Goal: Find specific page/section: Find specific page/section

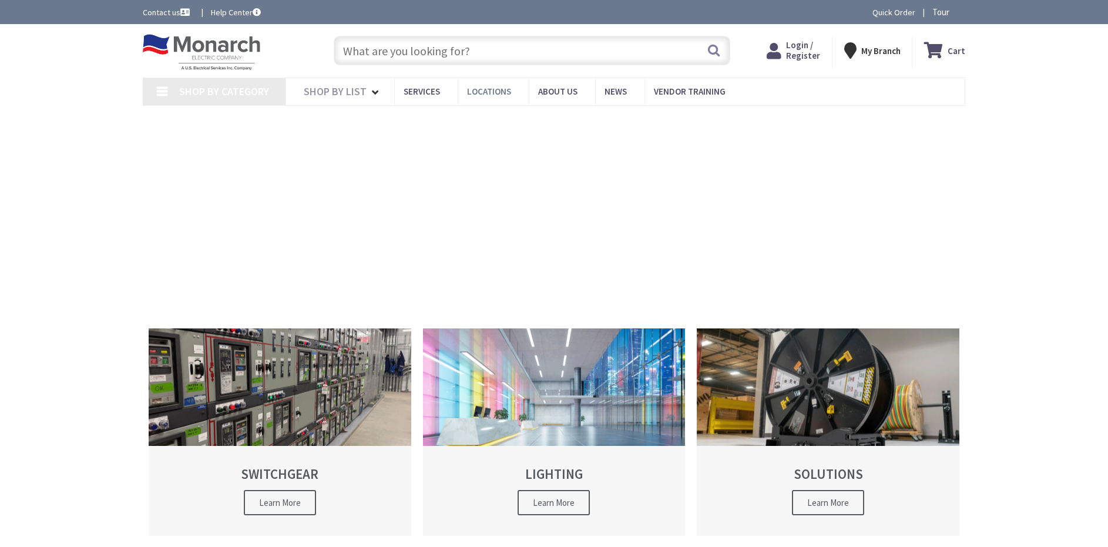
type input "[GEOGRAPHIC_DATA][STREET_ADDRESS][PERSON_NAME][GEOGRAPHIC_DATA]"
click at [467, 93] on span "Locations" at bounding box center [489, 91] width 44 height 11
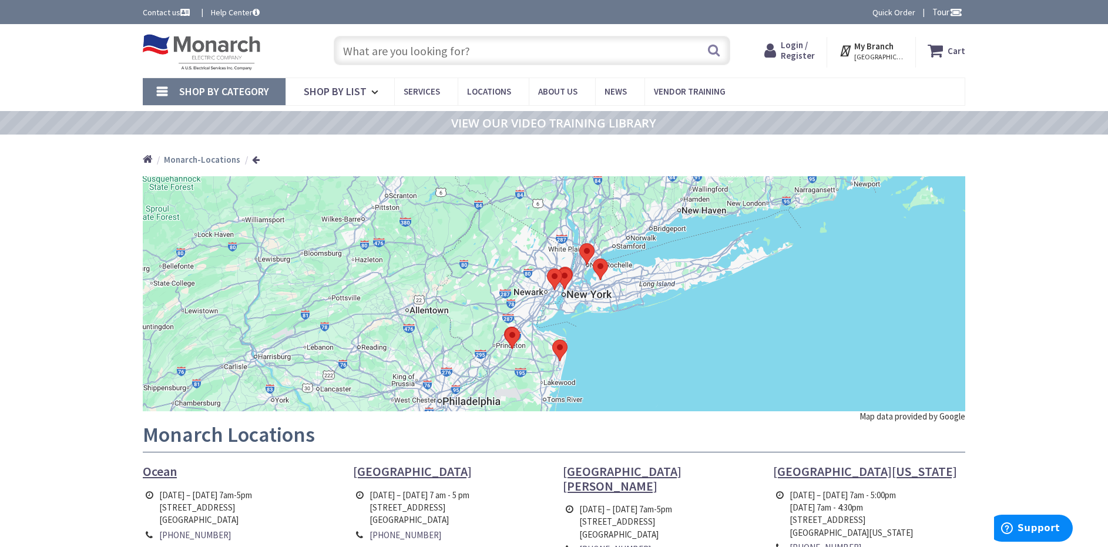
click at [1103, 249] on div "Skip to Content Toggle Nav Search Cart My Cart Close" at bounding box center [554, 516] width 1108 height 985
